Goal: Task Accomplishment & Management: Use online tool/utility

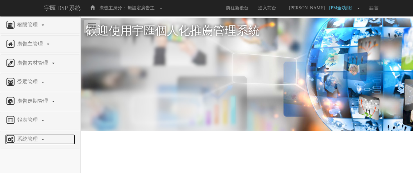
click at [39, 139] on span "系統管理" at bounding box center [28, 138] width 26 height 5
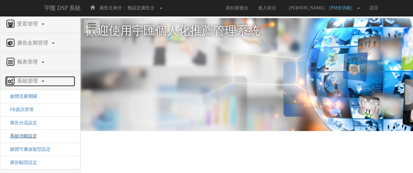
scroll to position [58, 0]
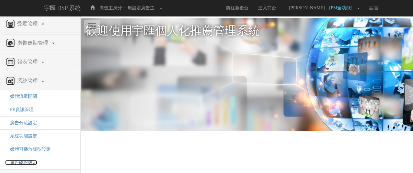
click at [35, 160] on span "廣告驗證設定" at bounding box center [21, 162] width 32 height 5
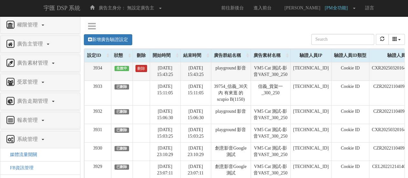
click at [143, 69] on link "刪除" at bounding box center [142, 68] width 12 height 7
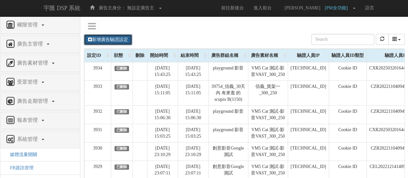
click at [108, 37] on link "新增廣告驗證設定" at bounding box center [108, 39] width 48 height 11
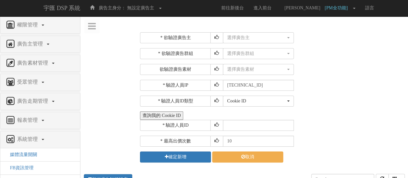
scroll to position [53, 0]
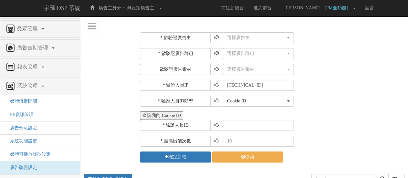
click at [165, 115] on button "查詢我的 Cookie ID" at bounding box center [161, 115] width 43 height 8
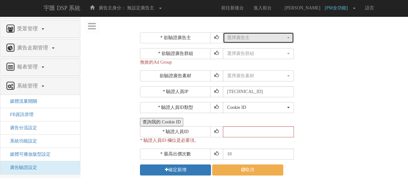
click at [236, 43] on button "選擇廣告主" at bounding box center [258, 37] width 71 height 11
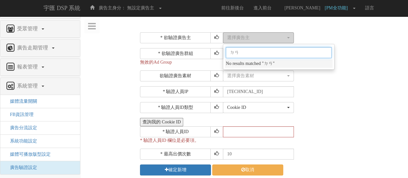
type input "ㄓㄢ"
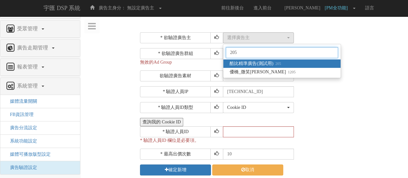
type input "205"
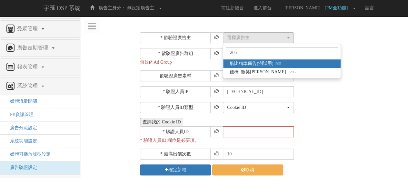
click at [283, 59] on div "205 酷比精準廣告(測試用) 205 優橋_微笑nico 1205" at bounding box center [282, 61] width 118 height 34
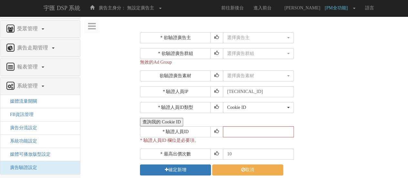
click at [283, 61] on div "* 欲驗證廣告群組 選擇廣告群組 選擇廣告群組 無效的Ad Group" at bounding box center [271, 56] width 263 height 17
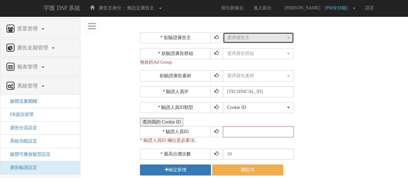
click at [269, 41] on button "選擇廣告主" at bounding box center [258, 37] width 71 height 11
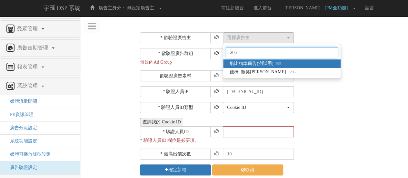
type input "205"
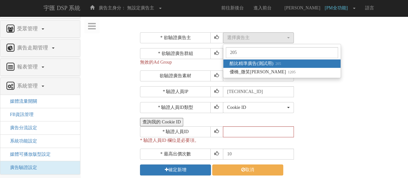
click at [267, 65] on span "酷比精準廣告(測試用) 205" at bounding box center [255, 63] width 51 height 6
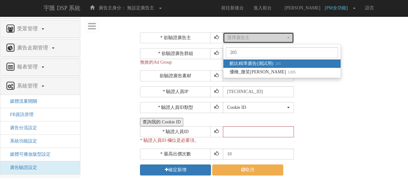
select select "205"
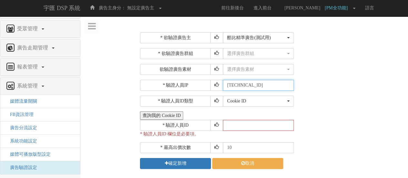
click at [266, 84] on input "1.163.217.207" at bounding box center [258, 85] width 71 height 11
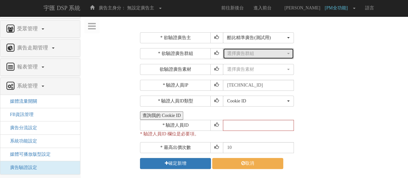
click at [268, 56] on div "選擇廣告群組" at bounding box center [256, 53] width 59 height 6
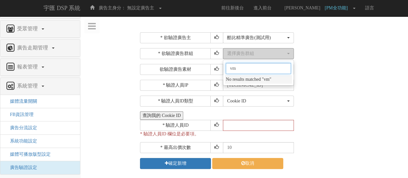
type input "v"
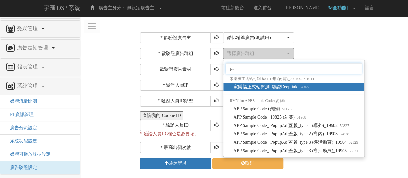
type input "p"
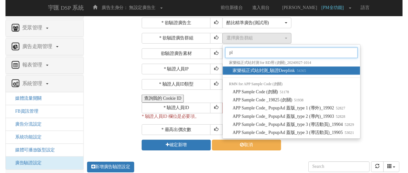
scroll to position [0, 0]
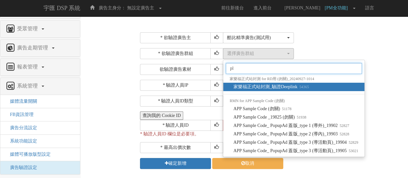
type input "pl"
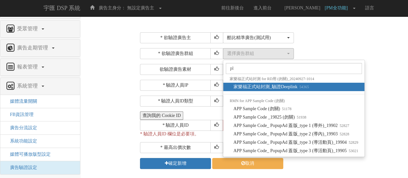
click at [340, 52] on div "選擇廣告群組 指定播出 domain(bridgewell-bidder.com) 指定播出 app id(com.bridgewell.bidder-smo…" at bounding box center [313, 53] width 180 height 11
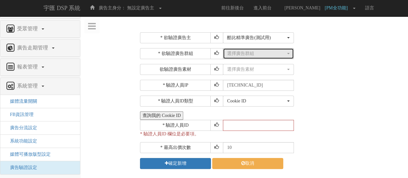
click at [268, 52] on div "選擇廣告群組" at bounding box center [256, 53] width 59 height 6
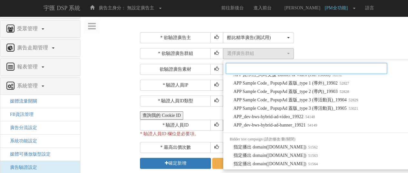
scroll to position [471, 0]
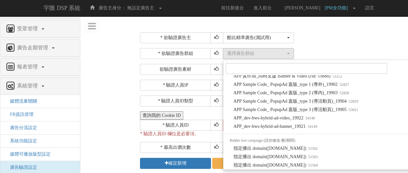
click at [338, 44] on div "* 欲驗證廣告主 選擇廣告主 特力+ 科技紫薇網 Momo 東森EHS Uniqlo EFShop 樂天 屈臣氏Watsons sinyi 信義房屋 S2_B…" at bounding box center [271, 100] width 263 height 137
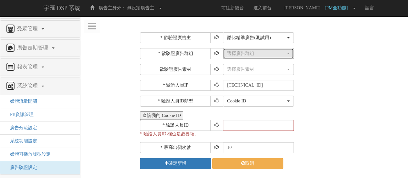
click at [239, 57] on button "選擇廣告群組" at bounding box center [258, 53] width 71 height 11
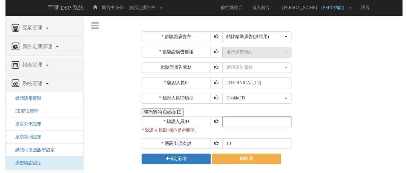
scroll to position [0, 0]
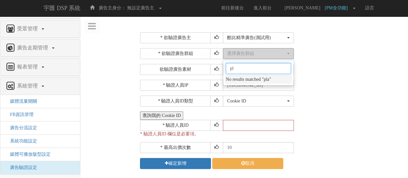
type input "p"
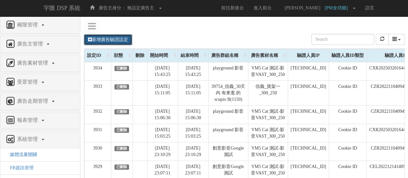
click at [126, 40] on link "新增廣告驗證設定" at bounding box center [108, 39] width 48 height 11
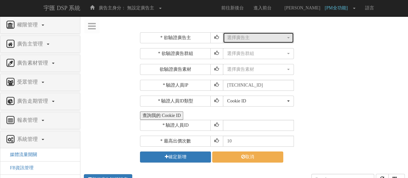
click at [244, 38] on div "選擇廣告主" at bounding box center [256, 38] width 59 height 6
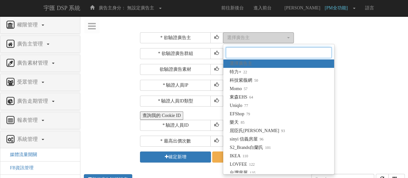
type input "v"
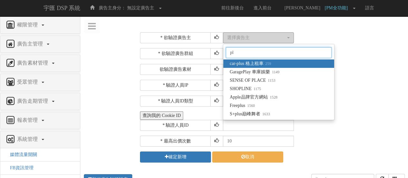
type input "p"
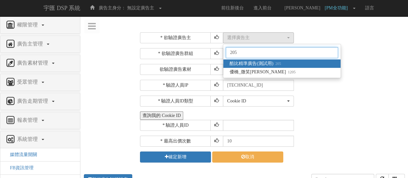
type input "205"
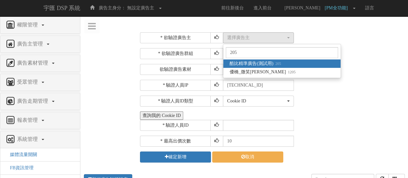
click at [251, 64] on span "酷比精準廣告(測試用) 205" at bounding box center [255, 63] width 51 height 6
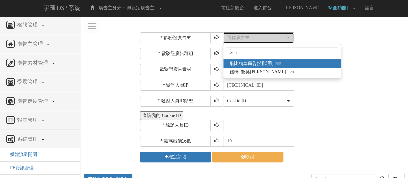
select select "205"
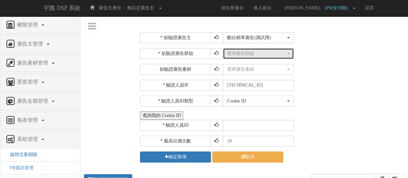
click at [252, 53] on div "選擇廣告群組" at bounding box center [256, 53] width 59 height 6
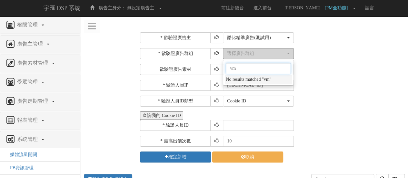
type input "v"
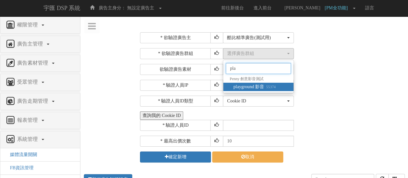
type input "pla"
click at [263, 85] on span "playground 影音 55374" at bounding box center [255, 87] width 42 height 6
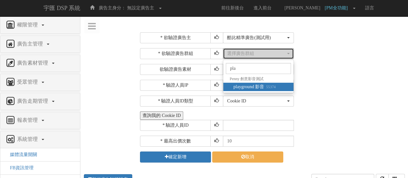
select select "55374"
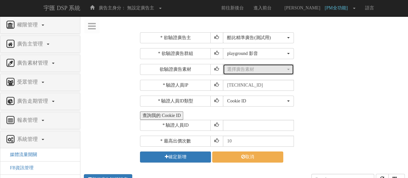
click at [261, 73] on button "選擇廣告素材" at bounding box center [258, 69] width 71 height 11
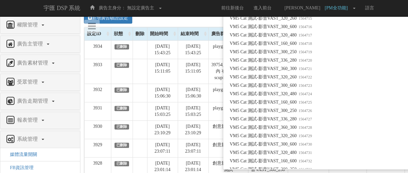
scroll to position [2873, 0]
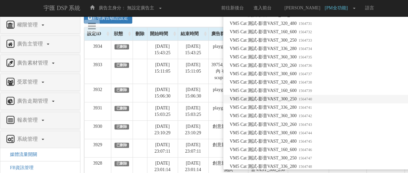
type input "vm5"
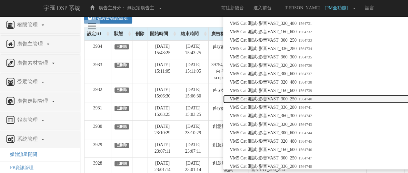
click at [292, 102] on span "VM5 Cat 測試-影音VAST_300_250 1564740" at bounding box center [271, 99] width 82 height 6
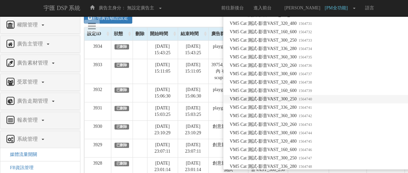
select select "1564740"
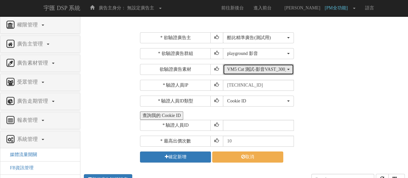
scroll to position [0, 0]
click at [339, 108] on div "* 欲驗證廣告主 選擇廣告主 特力+ 科技紫薇網 Momo 東森EHS Uniqlo EFShop 樂天 屈臣氏Watsons sinyi 信義房屋 S2_B…" at bounding box center [271, 97] width 263 height 130
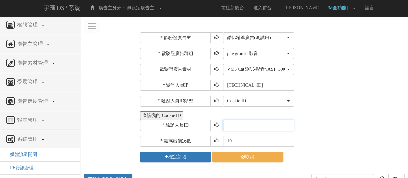
click at [259, 126] on input "text" at bounding box center [258, 125] width 71 height 11
paste input "CER20250825071253874228"
type input "CER20250825071253874228"
click at [263, 139] on input "10" at bounding box center [258, 141] width 71 height 11
type input "1"
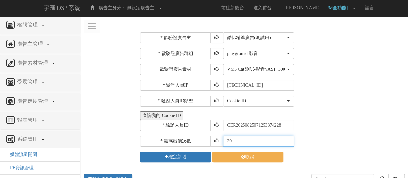
type input "30"
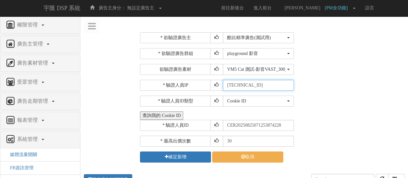
click at [261, 81] on input "1.163.217.207" at bounding box center [258, 85] width 71 height 11
drag, startPoint x: 262, startPoint y: 87, endPoint x: 213, endPoint y: 87, distance: 49.1
click at [213, 87] on div "* 驗證人員IP 1.163.217.207" at bounding box center [271, 85] width 263 height 11
paste input "111.71.77.1"
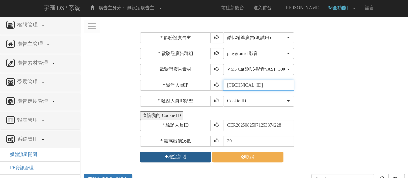
type input "111.71.77.1"
click at [185, 159] on button "確定新增" at bounding box center [175, 156] width 71 height 11
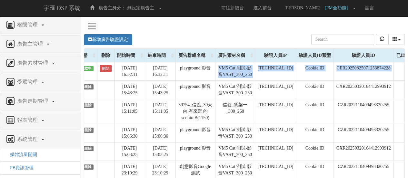
scroll to position [0, 84]
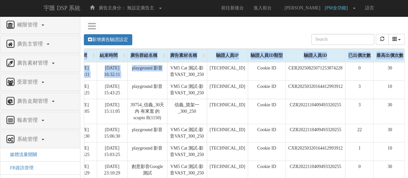
drag, startPoint x: 236, startPoint y: 72, endPoint x: 413, endPoint y: 77, distance: 177.3
click at [408, 77] on html "宇匯 DSP 系統 廣告主身分： 無設定廣告主 無設定廣告主 [001] CoreTeam測試用1 [002] CoreTeam測試用2-LineApp [0…" at bounding box center [204, 114] width 408 height 228
click at [385, 41] on button "refresh" at bounding box center [382, 39] width 13 height 11
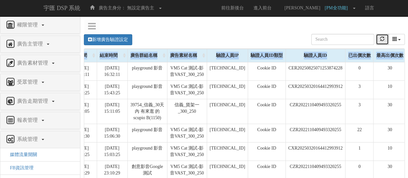
click at [385, 41] on button "refresh" at bounding box center [382, 39] width 13 height 11
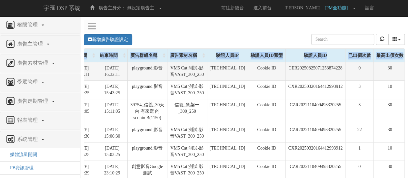
click at [370, 77] on td "0" at bounding box center [360, 71] width 28 height 18
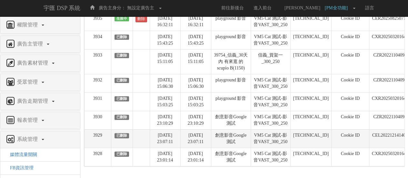
scroll to position [97, 0]
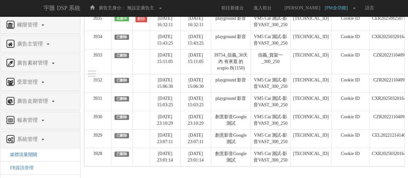
drag, startPoint x: 220, startPoint y: 162, endPoint x: 221, endPoint y: 166, distance: 3.9
click at [220, 165] on div "Loading, please wait... 設定ID 狀態 刪除 開始時間 結束時間 廣告群組名稱 廣告素材名稱 驗證人員IP 驗證人員ID類型 驗證人員…" at bounding box center [244, 82] width 321 height 167
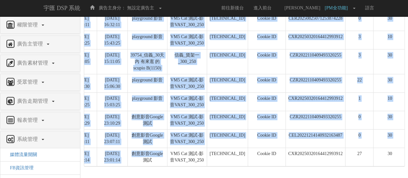
scroll to position [0, 0]
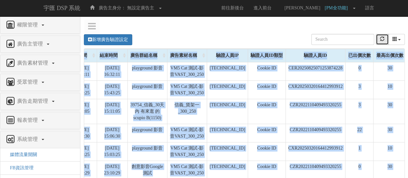
click at [381, 39] on icon "refresh" at bounding box center [382, 38] width 5 height 5
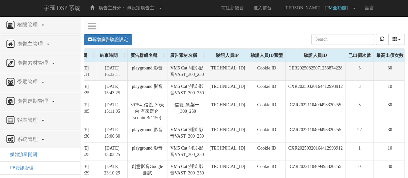
click at [364, 77] on td "3" at bounding box center [360, 71] width 28 height 18
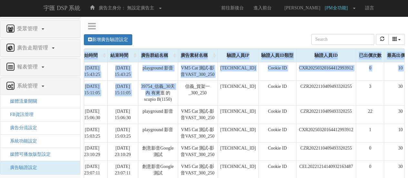
scroll to position [0, 84]
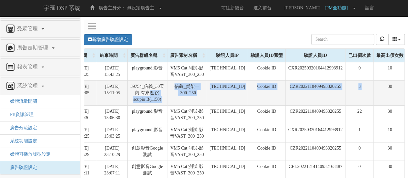
drag, startPoint x: 233, startPoint y: 98, endPoint x: 385, endPoint y: 108, distance: 152.0
click at [385, 105] on tr "3933 已刪除 2025-08-25 15:11:05 2025-08-26 15:11:05 39754_信義_30天內 有來逛 的scupio B(11…" at bounding box center [204, 92] width 406 height 25
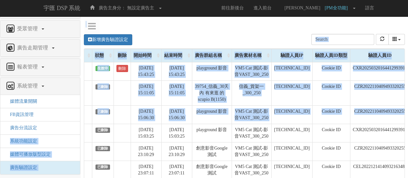
scroll to position [0, 0]
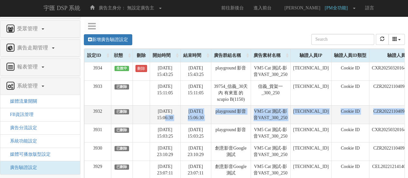
drag, startPoint x: 377, startPoint y: 126, endPoint x: 151, endPoint y: 135, distance: 226.8
click at [151, 124] on tr "3932 已刪除 2025-08-25 15:06:30 2025-08-26 15:06:30 playground 影音 VM5 Cat 測試-影音VAS…" at bounding box center [288, 114] width 406 height 18
